Goal: Information Seeking & Learning: Learn about a topic

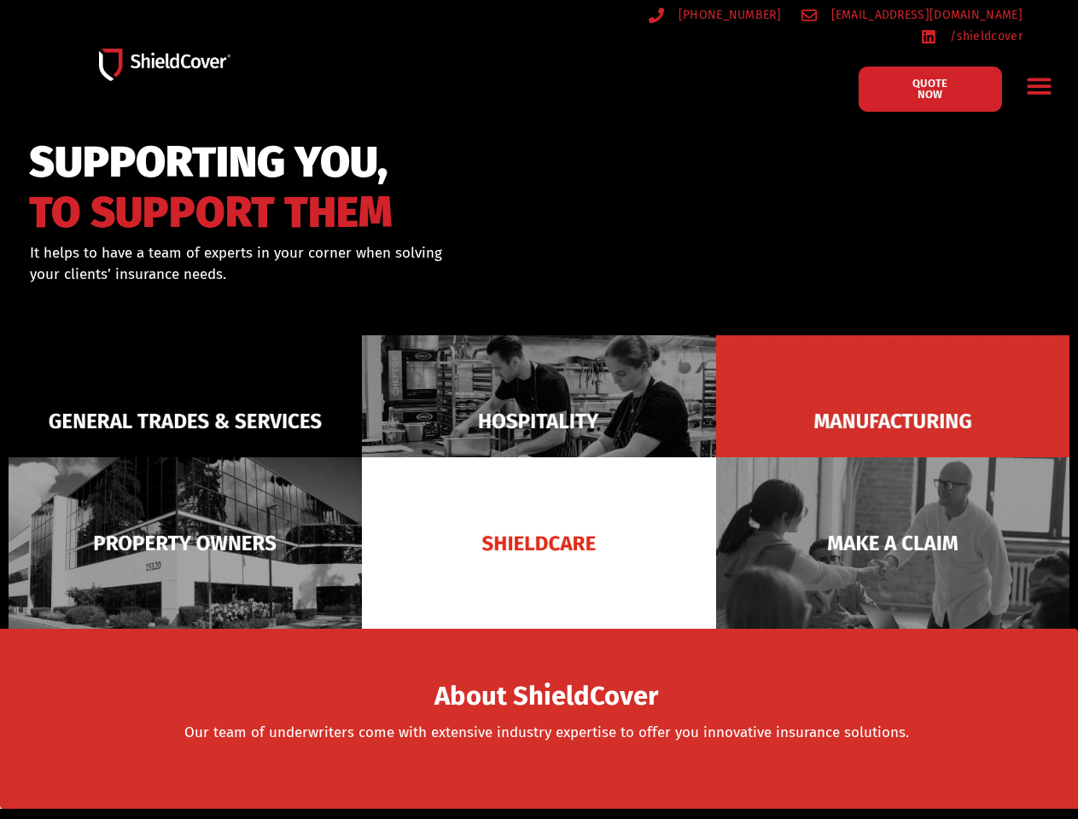
click at [1038, 79] on icon "Menu Toggle" at bounding box center [1038, 87] width 24 height 16
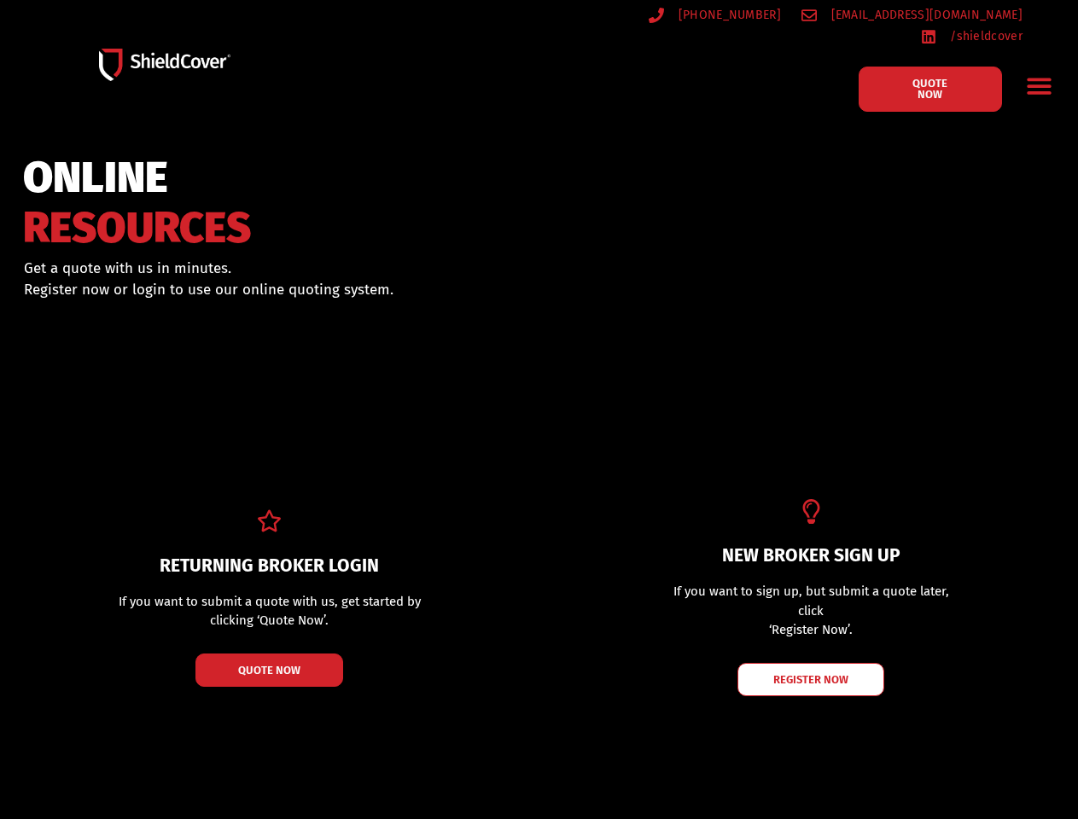
click at [538, 410] on div "ONLINE RESOURCES Get a quote with us in minutes. Register now or login to use o…" at bounding box center [539, 332] width 1078 height 195
click at [1038, 79] on icon "Menu Toggle" at bounding box center [1038, 87] width 24 height 16
